Goal: Task Accomplishment & Management: Manage account settings

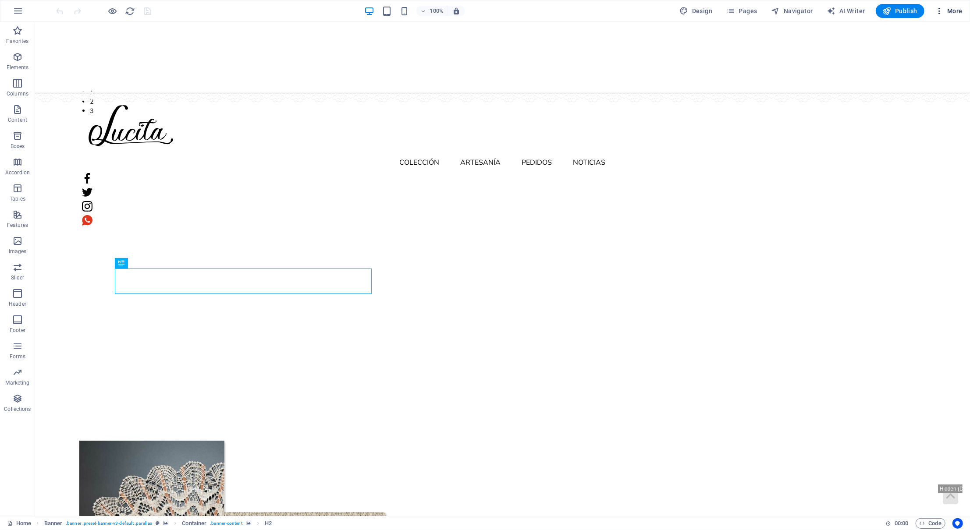
click at [947, 14] on span "More" at bounding box center [949, 11] width 28 height 9
click at [934, 124] on li "Collections Manager" at bounding box center [923, 117] width 78 height 21
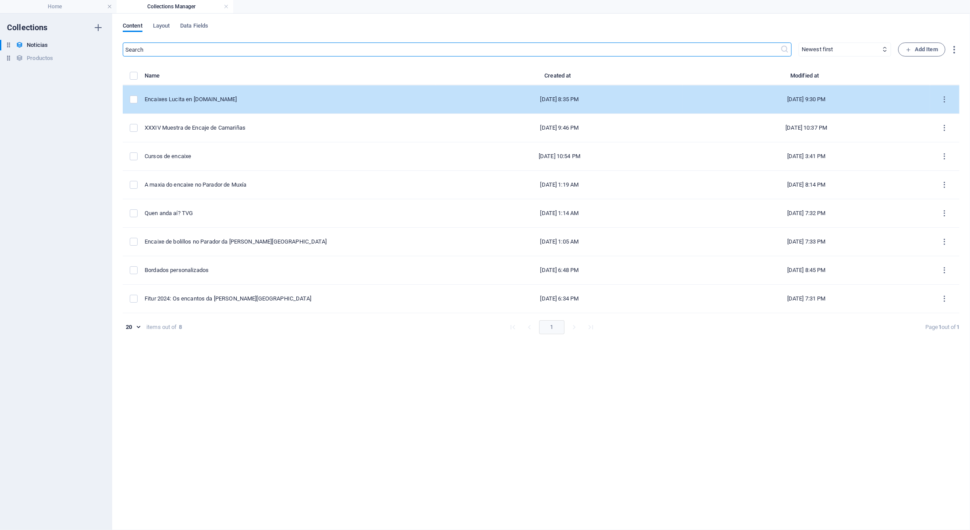
click at [207, 99] on div "Encaixes Lucita en [DOMAIN_NAME]" at bounding box center [287, 100] width 284 height 8
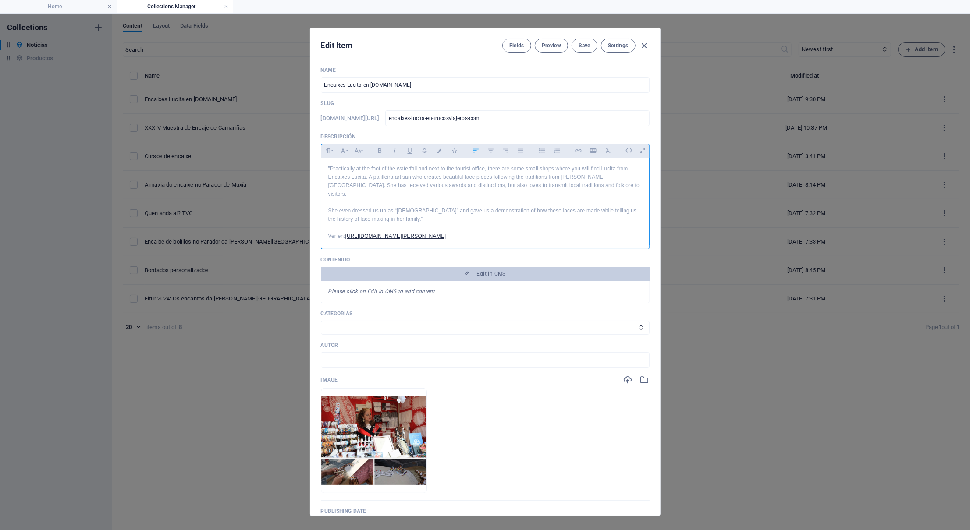
click at [349, 175] on div ""Practically at the foot of the waterfall and next to the tourist office, there…" at bounding box center [485, 203] width 328 height 90
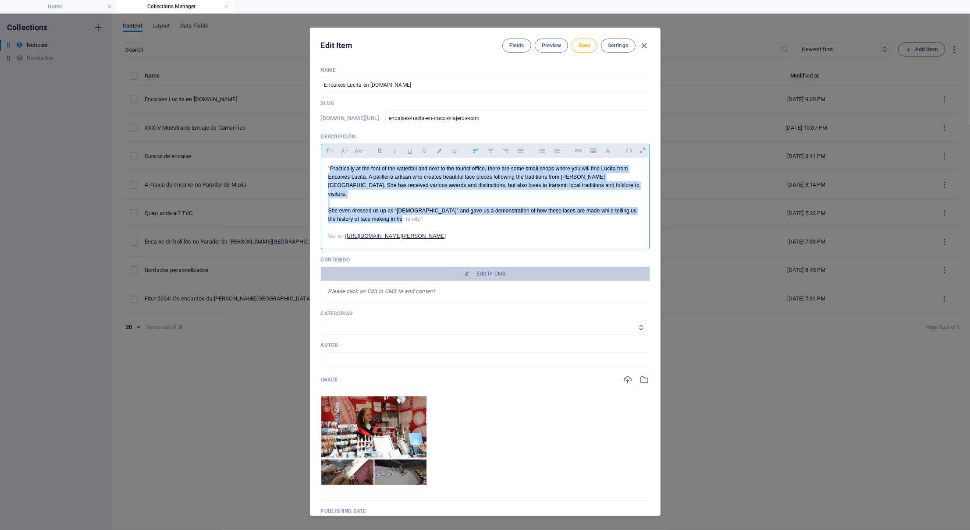
click at [388, 222] on p "She even dressed us up as “[DEMOGRAPHIC_DATA]” and gave us a demonstration of h…" at bounding box center [485, 215] width 314 height 17
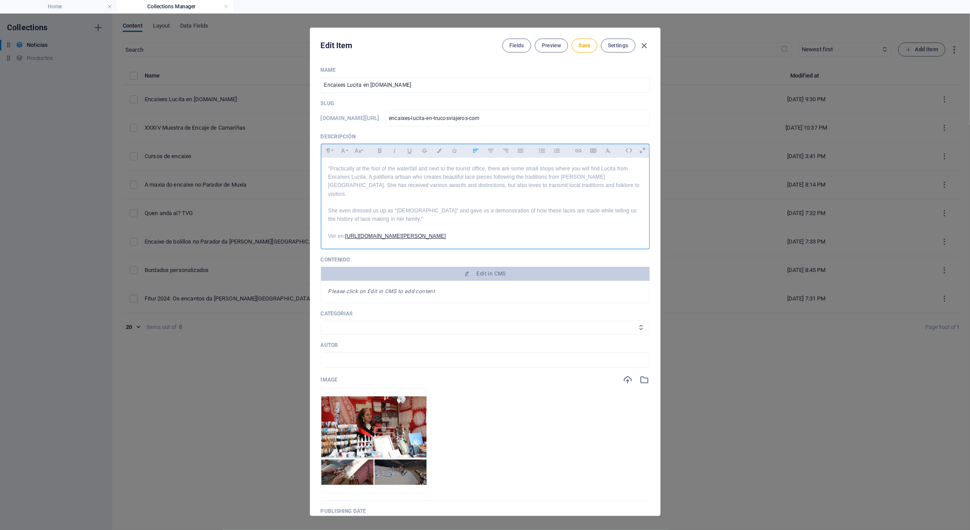
click at [354, 248] on div ""Practically at the foot of the waterfall and next to the tourist office, there…" at bounding box center [485, 203] width 328 height 90
drag, startPoint x: 344, startPoint y: 246, endPoint x: 347, endPoint y: 239, distance: 7.8
click at [347, 239] on p "Ver en: [URL][DOMAIN_NAME][PERSON_NAME] "> [URL][DOMAIN_NAME][PERSON_NAME]" at bounding box center [485, 236] width 314 height 8
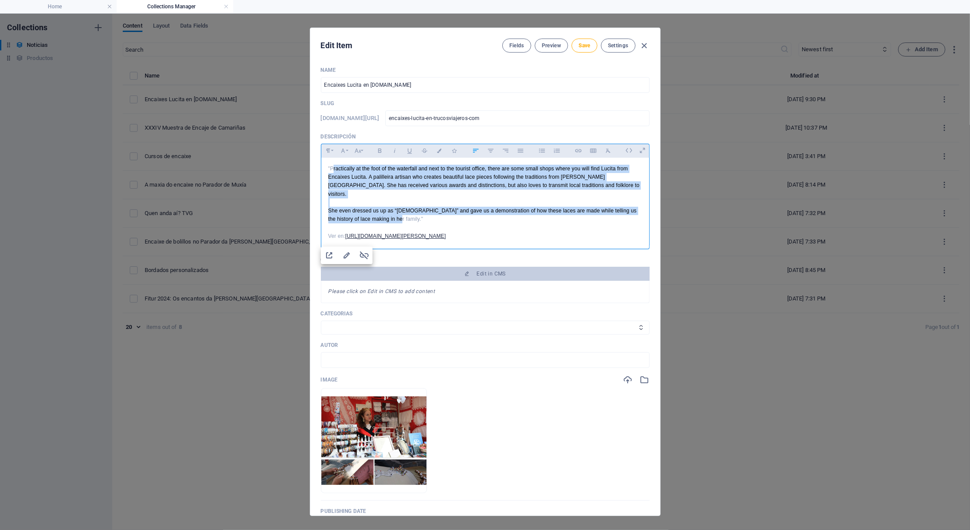
drag, startPoint x: 388, startPoint y: 225, endPoint x: 332, endPoint y: 179, distance: 72.9
click at [332, 179] on div ""Practically at the foot of the waterfall and next to the tourist office, there…" at bounding box center [485, 203] width 328 height 90
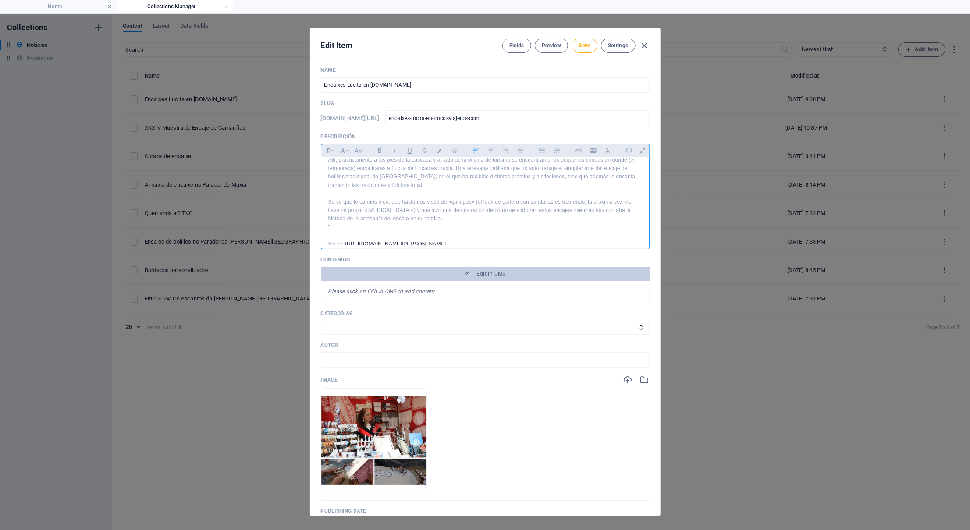
scroll to position [50, 0]
click at [509, 230] on p """ at bounding box center [485, 228] width 314 height 8
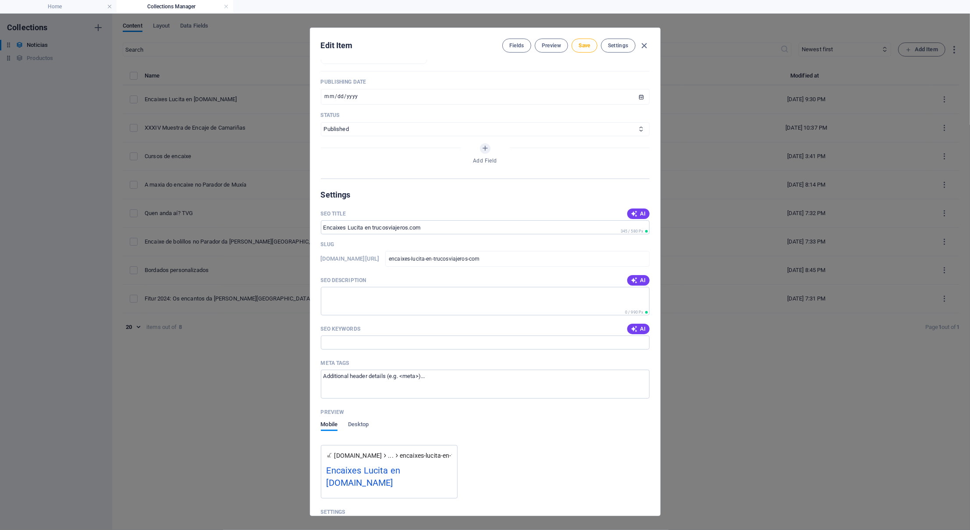
scroll to position [431, 0]
click at [587, 41] on button "Save" at bounding box center [584, 46] width 25 height 14
click at [643, 48] on icon "button" at bounding box center [644, 46] width 10 height 10
type input "[DATE]"
type input "encaixes-lucita-en-trucosviajeros-com"
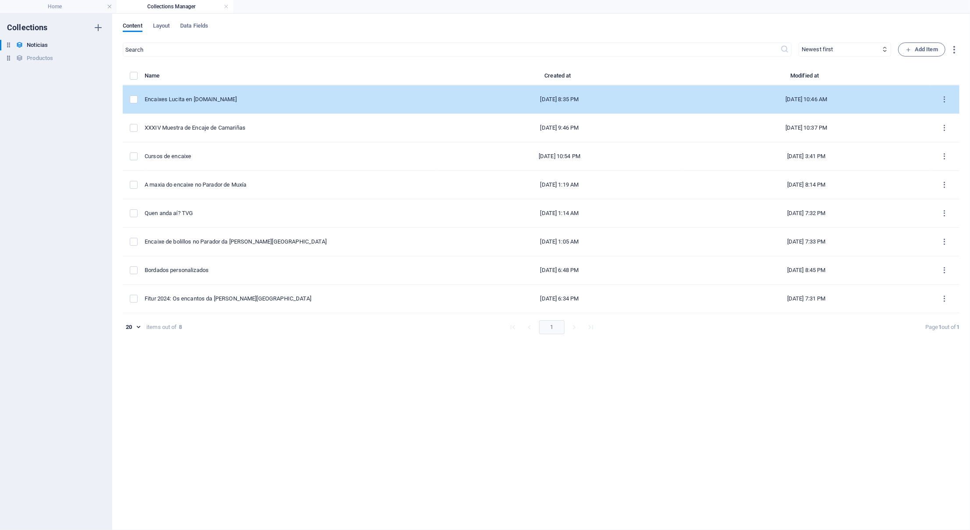
click at [196, 101] on div "Encaixes Lucita en [DOMAIN_NAME]" at bounding box center [287, 100] width 284 height 8
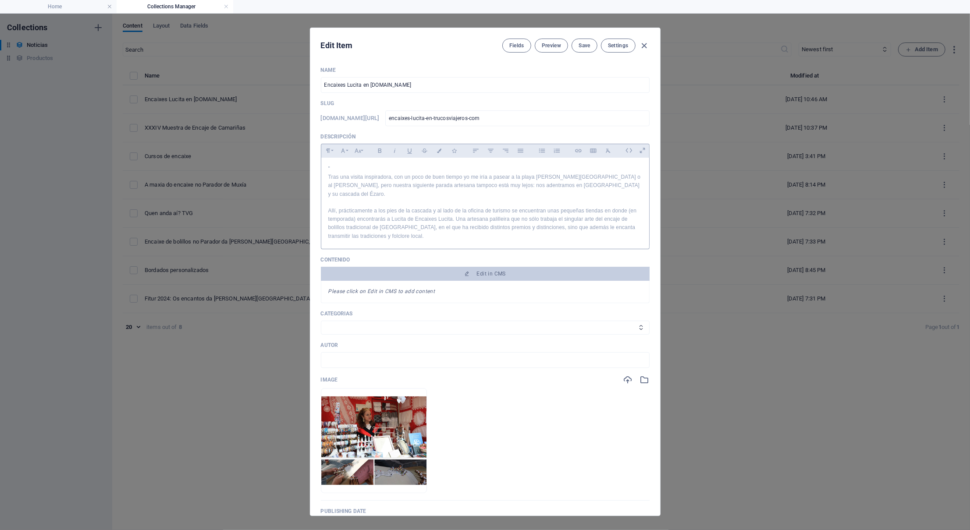
click at [346, 173] on p """ at bounding box center [485, 169] width 314 height 8
click at [584, 41] on button "Save" at bounding box center [584, 46] width 25 height 14
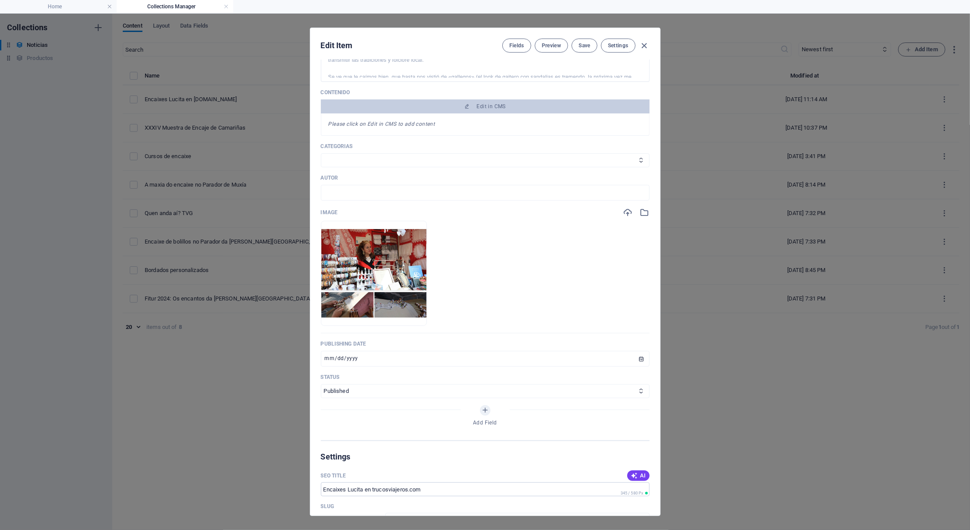
scroll to position [241, 0]
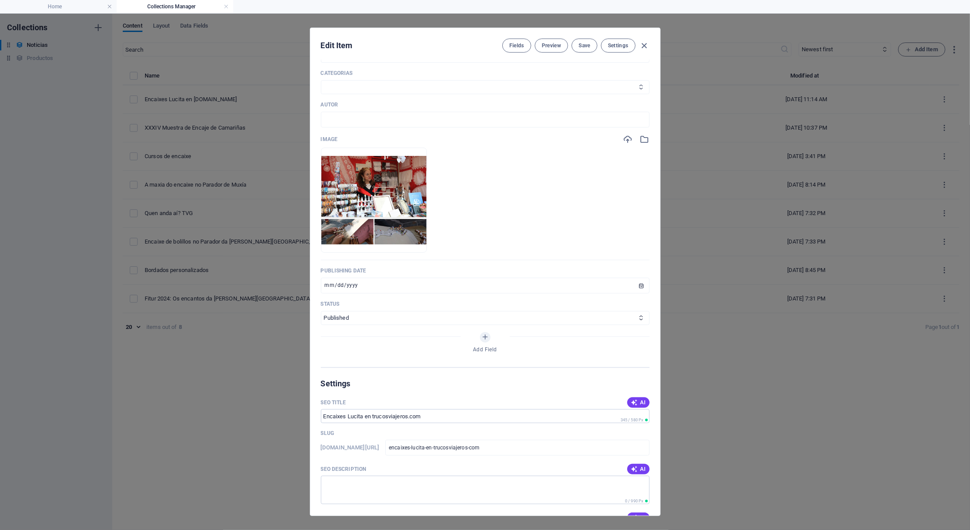
select select "Noticias"
click at [581, 48] on span "Save" at bounding box center [584, 45] width 11 height 7
click at [558, 128] on input "text" at bounding box center [485, 120] width 329 height 16
click at [579, 55] on div "Edit Item Fields Preview Save Settings" at bounding box center [485, 44] width 350 height 32
click at [581, 48] on span "Save" at bounding box center [584, 45] width 11 height 7
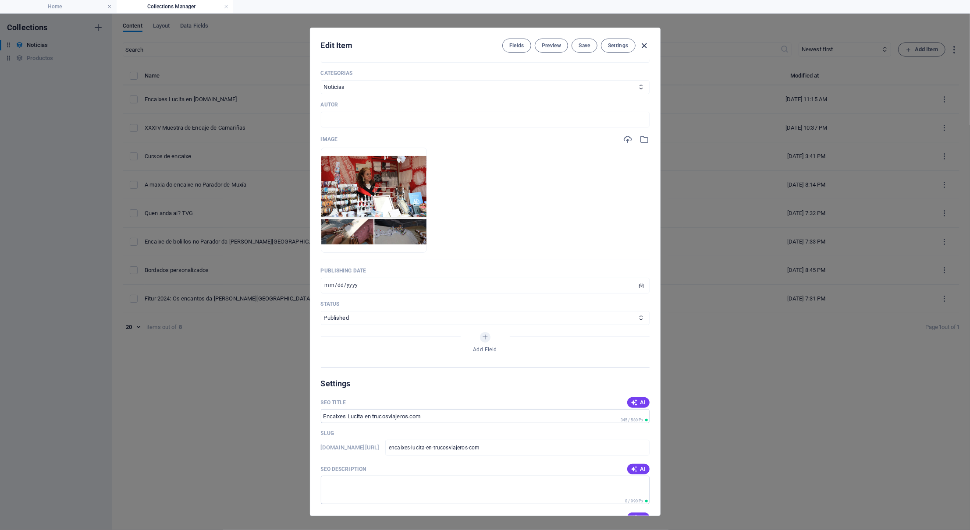
click at [646, 46] on icon "button" at bounding box center [644, 46] width 10 height 10
type input "[DATE]"
type input "encaixes-lucita-en-trucosviajeros-com"
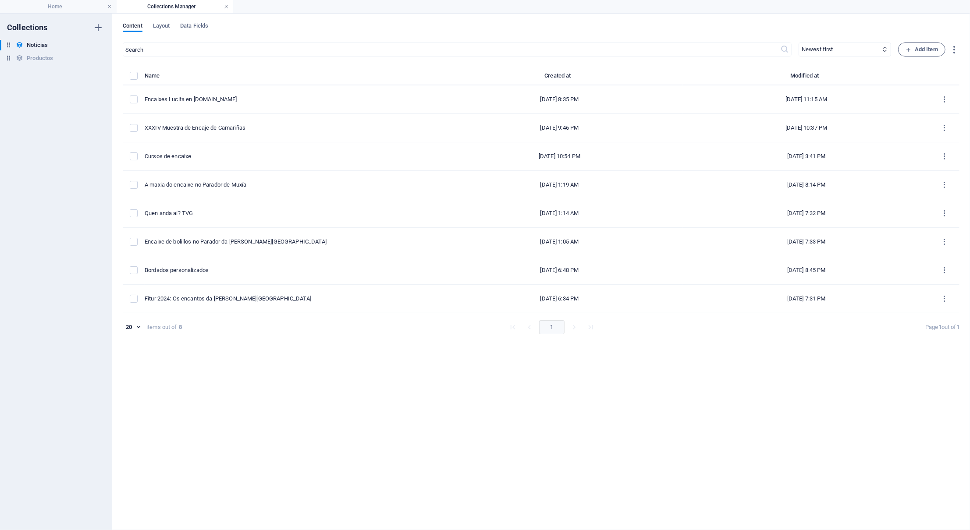
click at [228, 4] on link at bounding box center [226, 7] width 5 height 8
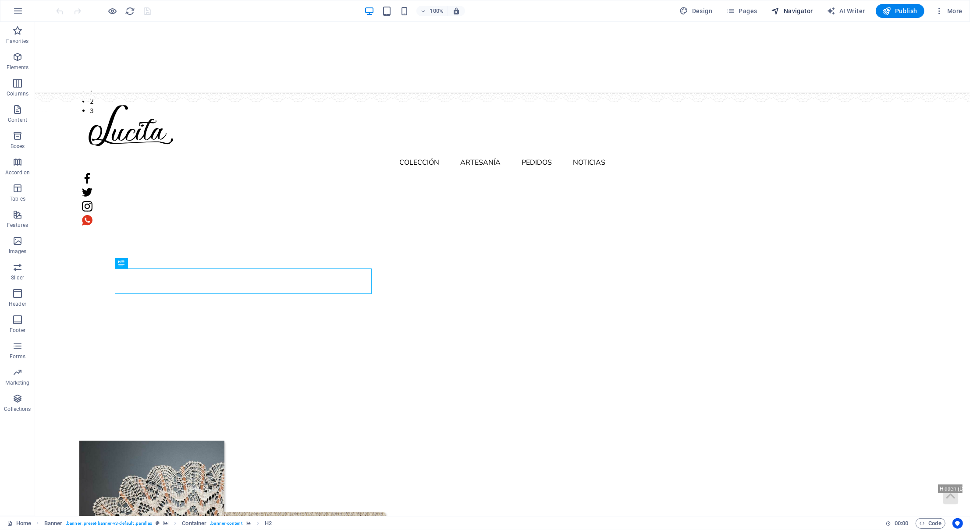
click at [799, 13] on span "Navigator" at bounding box center [792, 11] width 42 height 9
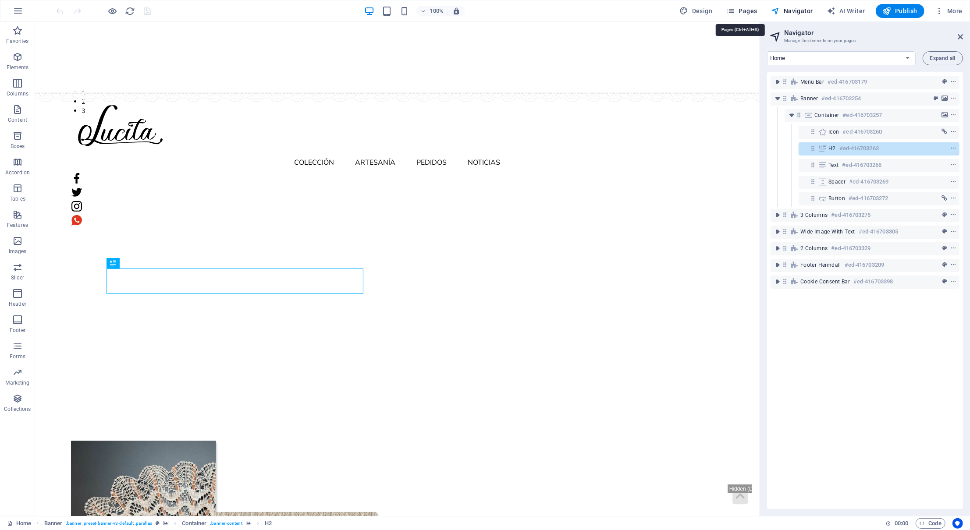
click at [725, 9] on button "Pages" at bounding box center [742, 11] width 38 height 14
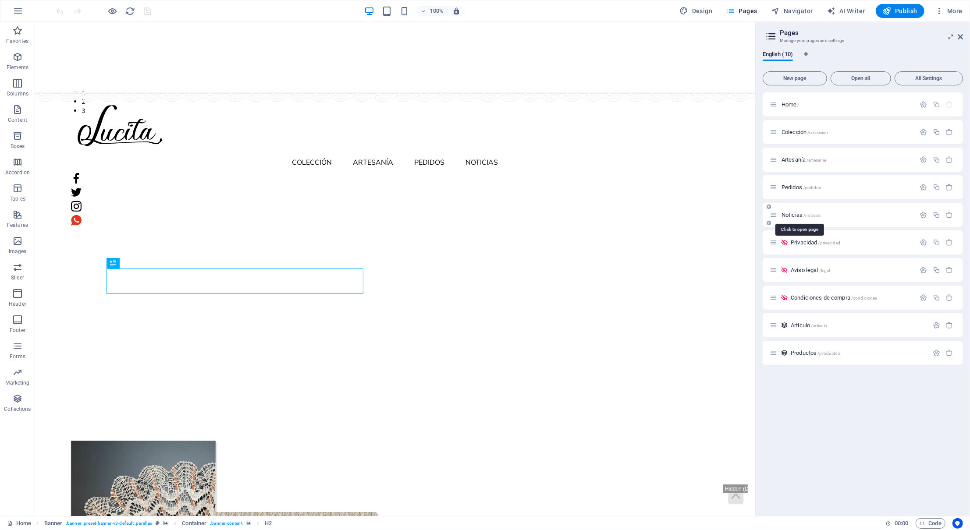
click at [792, 215] on span "Noticias /noticias" at bounding box center [801, 215] width 39 height 7
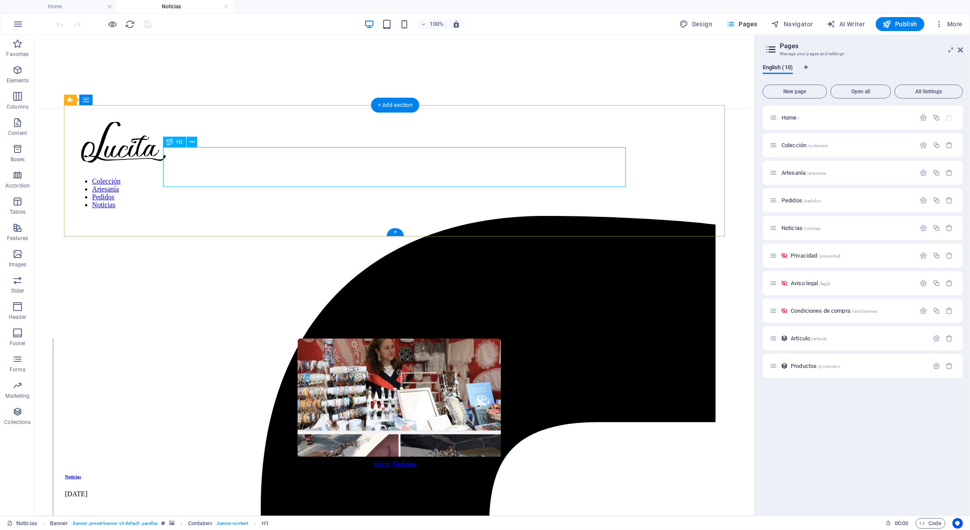
scroll to position [36, 0]
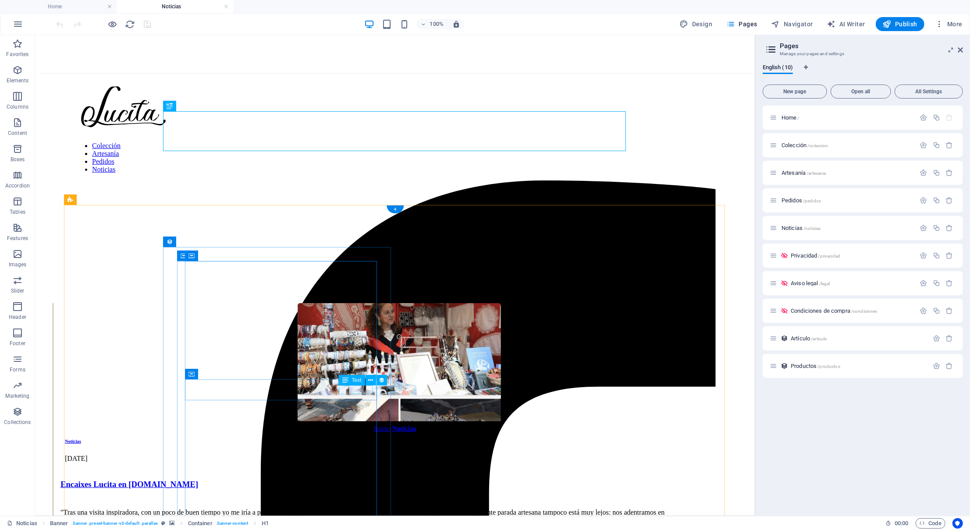
click at [348, 455] on div "[DATE]" at bounding box center [398, 459] width 668 height 8
select select "publishing_date"
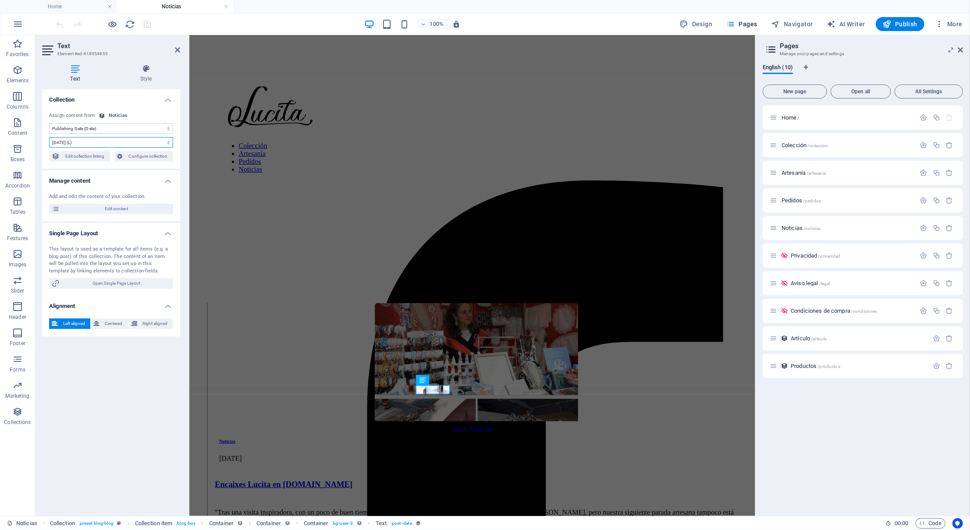
select select "0"
click at [148, 27] on icon "save" at bounding box center [148, 24] width 10 height 10
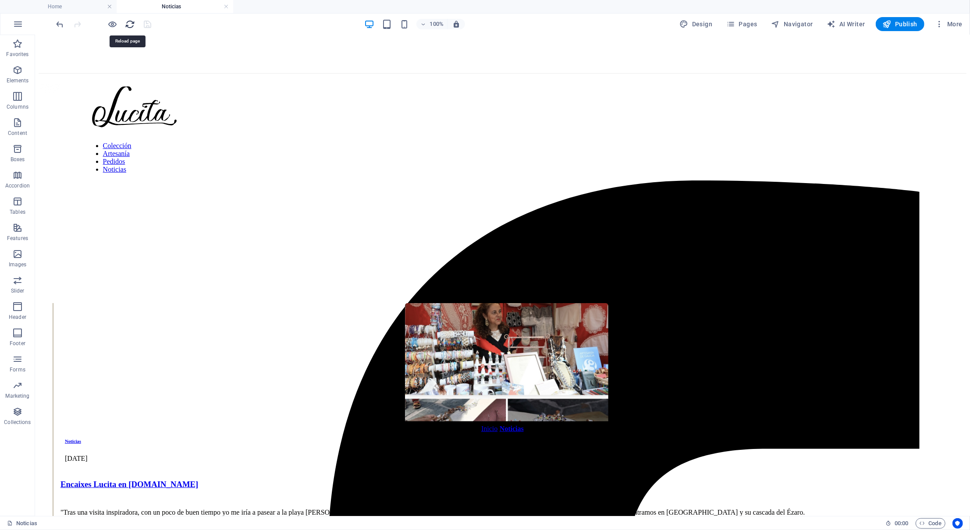
click at [133, 25] on icon "reload" at bounding box center [130, 24] width 10 height 10
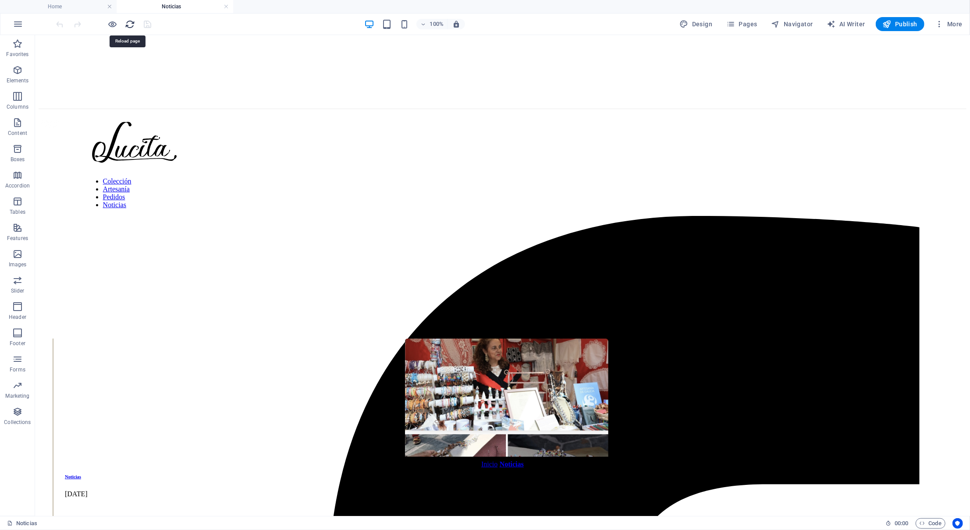
scroll to position [0, 0]
click at [462, 490] on div "[DATE]" at bounding box center [505, 494] width 883 height 8
select select "publishing_date"
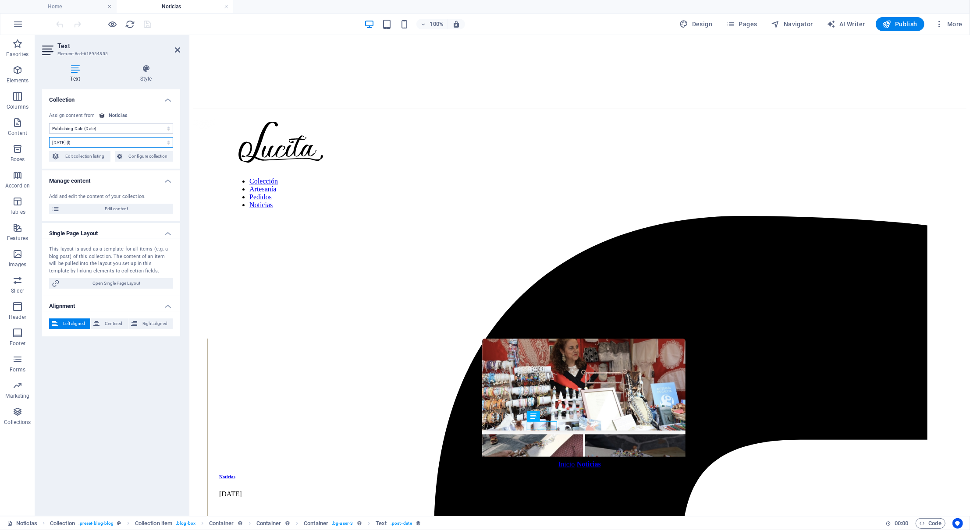
select select "8"
click at [149, 25] on icon "save" at bounding box center [148, 24] width 10 height 10
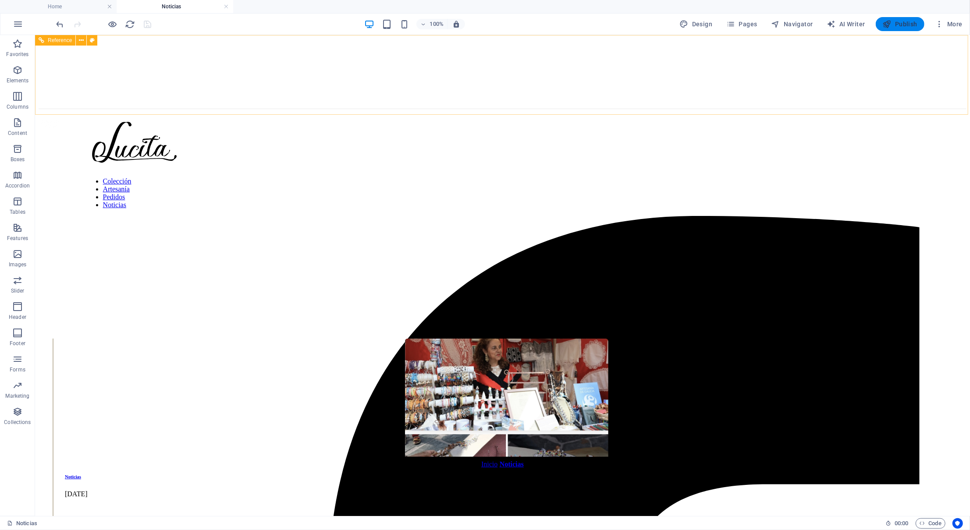
click at [884, 20] on icon "button" at bounding box center [887, 24] width 9 height 9
